Goal: Task Accomplishment & Management: Manage account settings

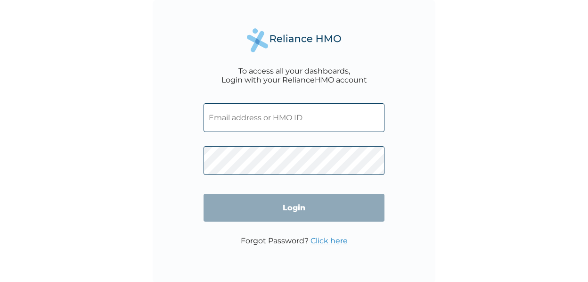
click at [333, 240] on link "Click here" at bounding box center [329, 240] width 37 height 9
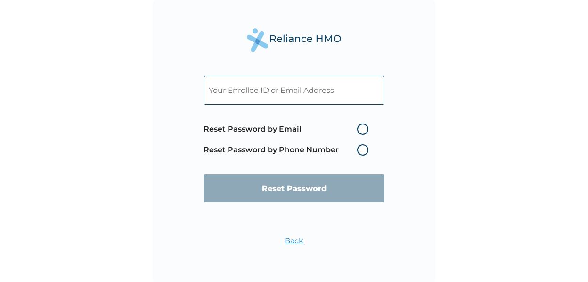
click at [361, 149] on label "Reset Password by Phone Number" at bounding box center [289, 149] width 170 height 11
click at [361, 127] on label "Reset Password by Email" at bounding box center [289, 129] width 170 height 11
click at [359, 127] on input "Reset Password by Email" at bounding box center [351, 129] width 15 height 15
radio input "true"
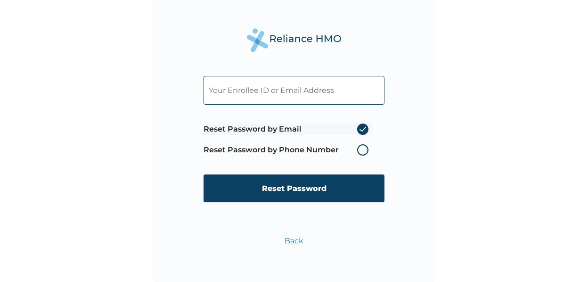
click at [363, 150] on label "Reset Password by Phone Number" at bounding box center [289, 149] width 170 height 11
click at [331, 88] on input "text" at bounding box center [294, 90] width 181 height 29
type input "GBI/10175/D"
click at [308, 192] on input "Reset Password" at bounding box center [294, 188] width 181 height 28
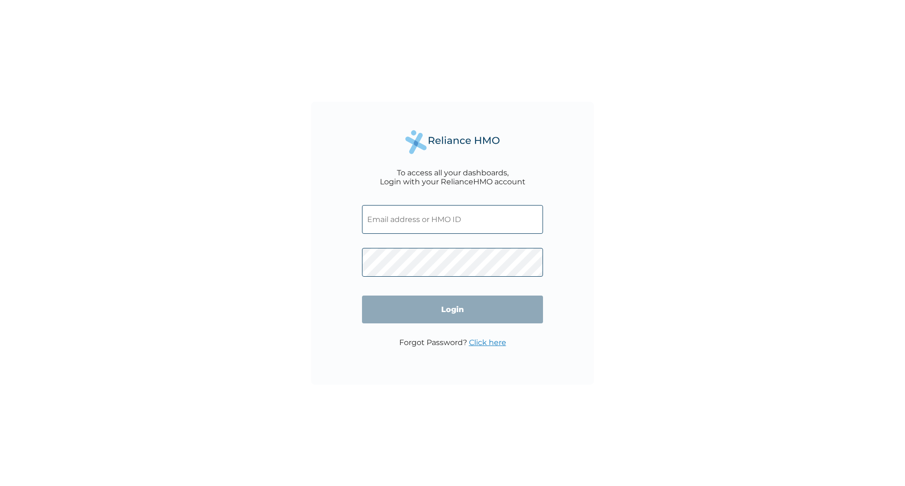
click at [400, 217] on input "text" at bounding box center [452, 219] width 181 height 29
type input "GBI/10176/A"
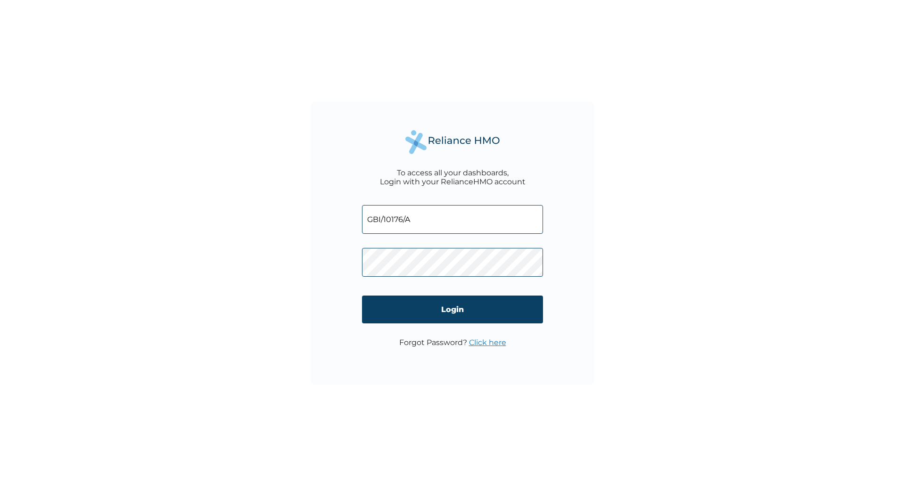
click at [456, 314] on input "Login" at bounding box center [452, 310] width 181 height 28
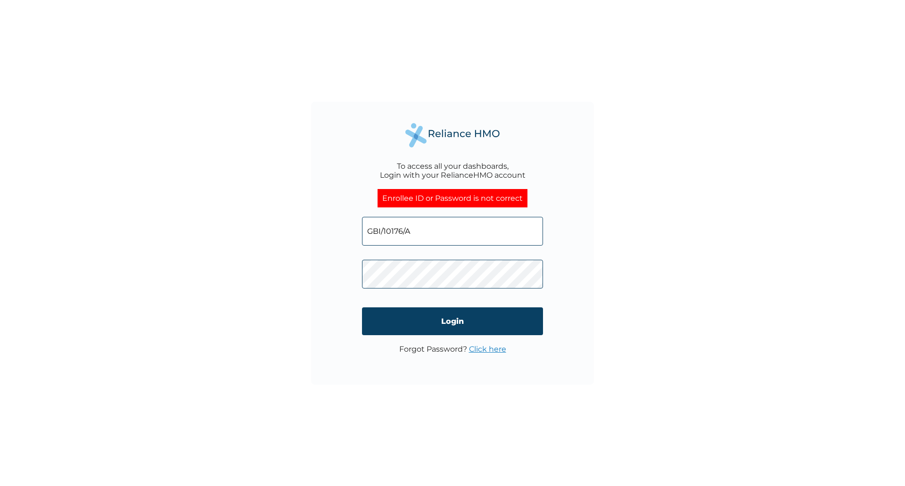
click at [452, 321] on input "Login" at bounding box center [452, 321] width 181 height 28
click at [725, 142] on div "To access all your dashboards, Login with your RelianceHMO account Enrollee ID …" at bounding box center [452, 243] width 905 height 486
click at [674, 152] on div "To access all your dashboards, Login with your RelianceHMO account Enrollee ID …" at bounding box center [452, 243] width 905 height 486
